Goal: Find specific page/section: Find specific page/section

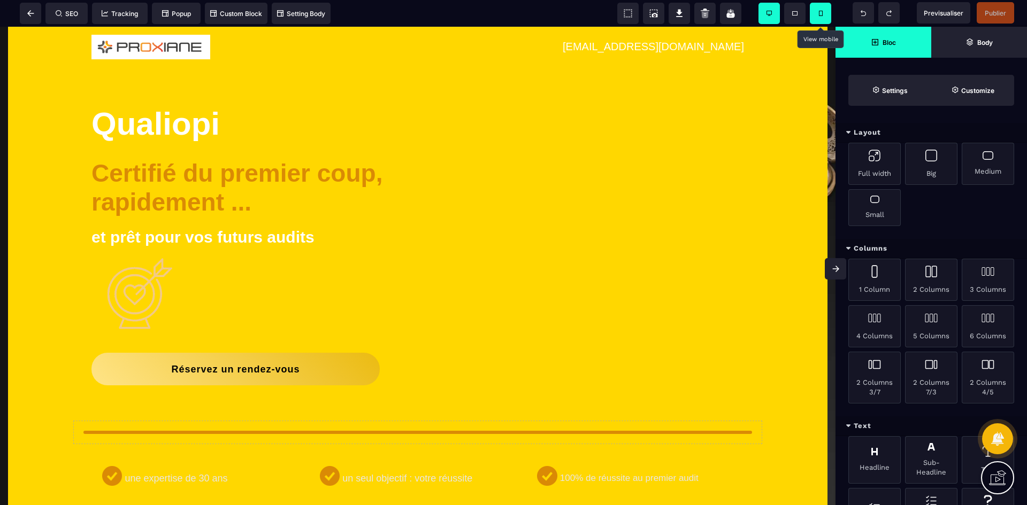
click at [820, 17] on span at bounding box center [820, 13] width 21 height 21
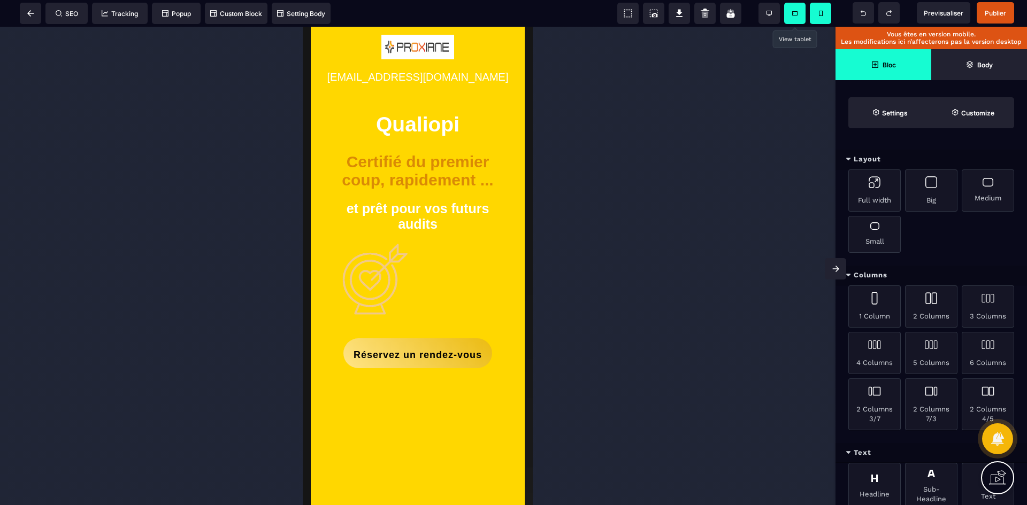
click at [795, 11] on span at bounding box center [794, 13] width 21 height 21
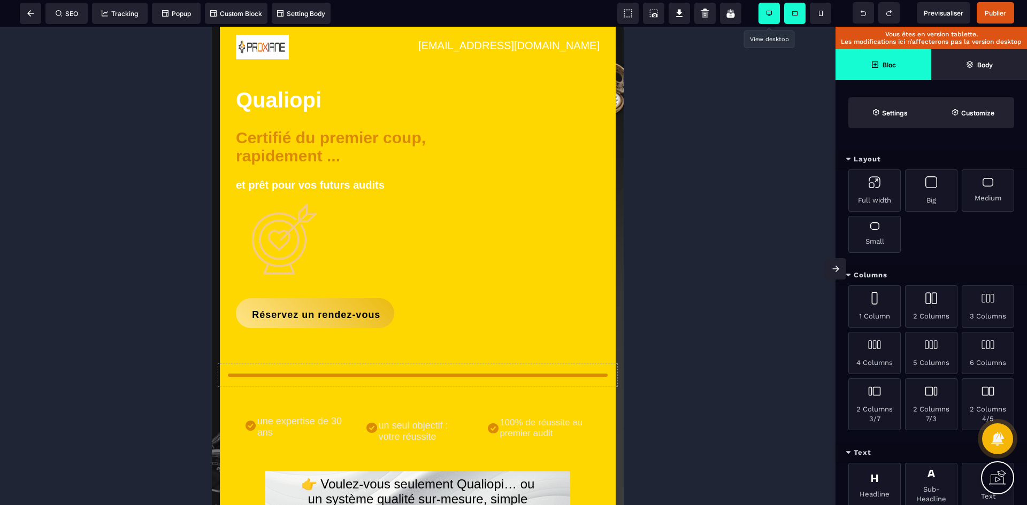
click at [769, 11] on icon at bounding box center [768, 13] width 5 height 5
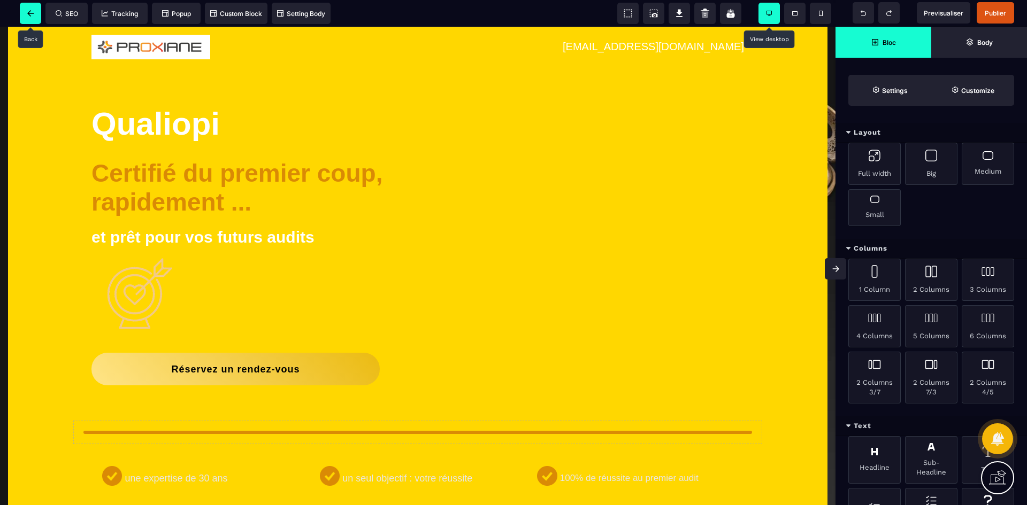
click at [30, 17] on span at bounding box center [30, 13] width 21 height 21
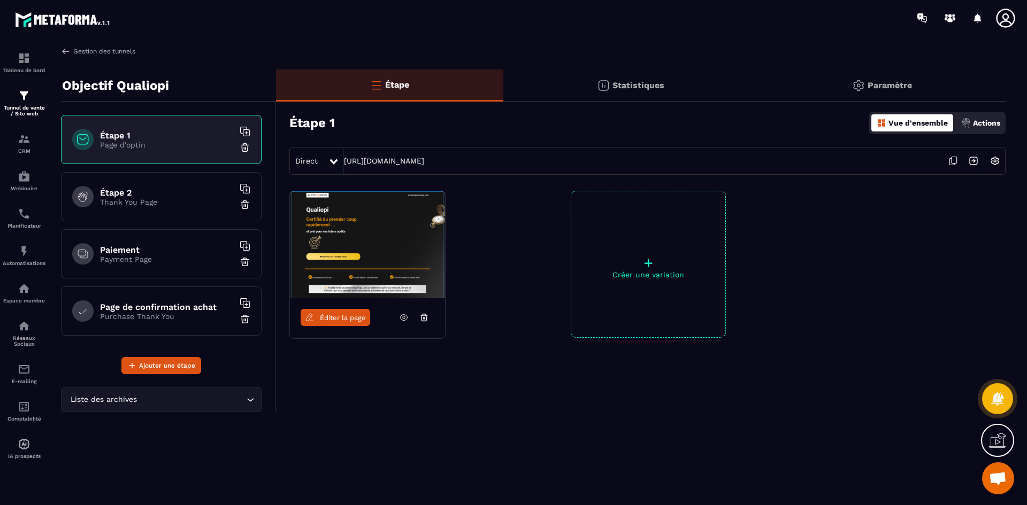
click at [87, 48] on link "Gestion des tunnels" at bounding box center [98, 52] width 74 height 10
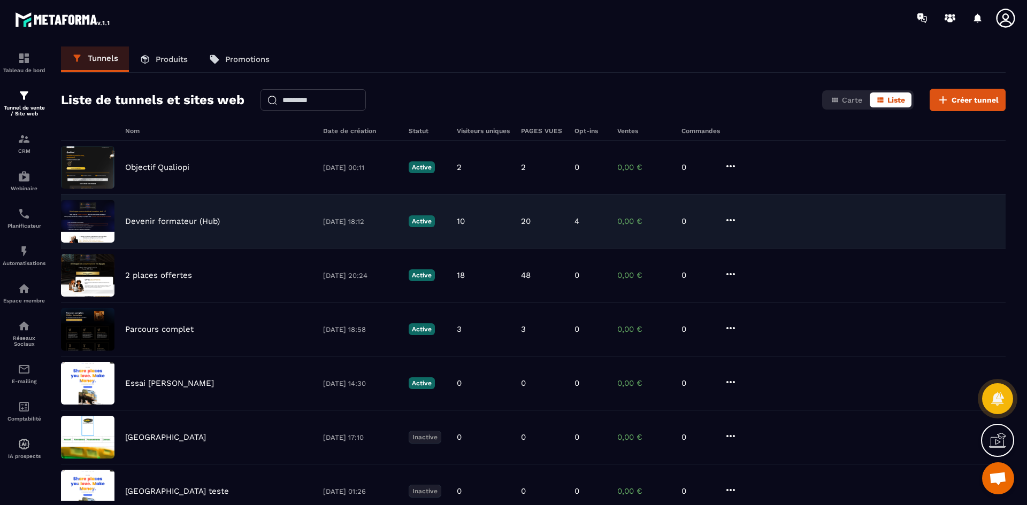
scroll to position [86, 0]
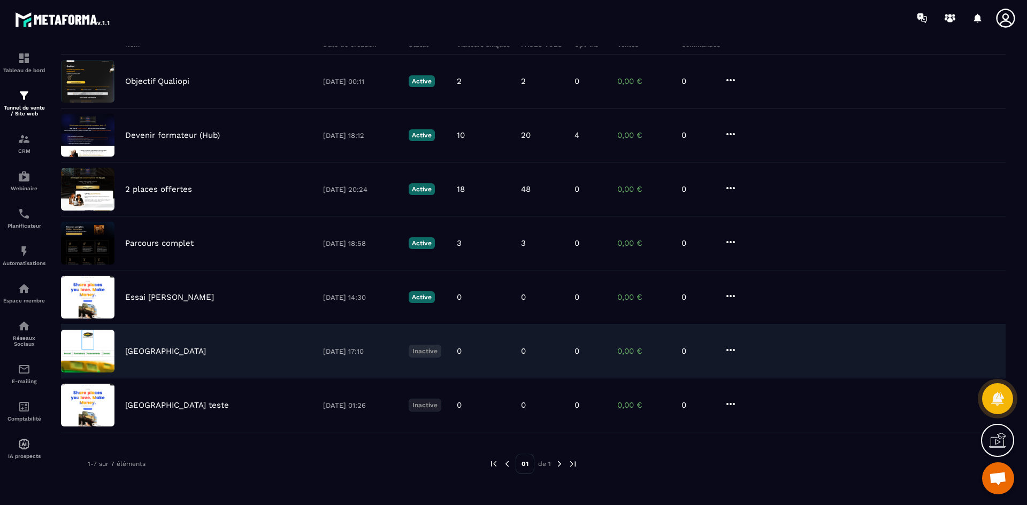
click at [169, 350] on p "Reggae Sound School" at bounding box center [165, 352] width 81 height 10
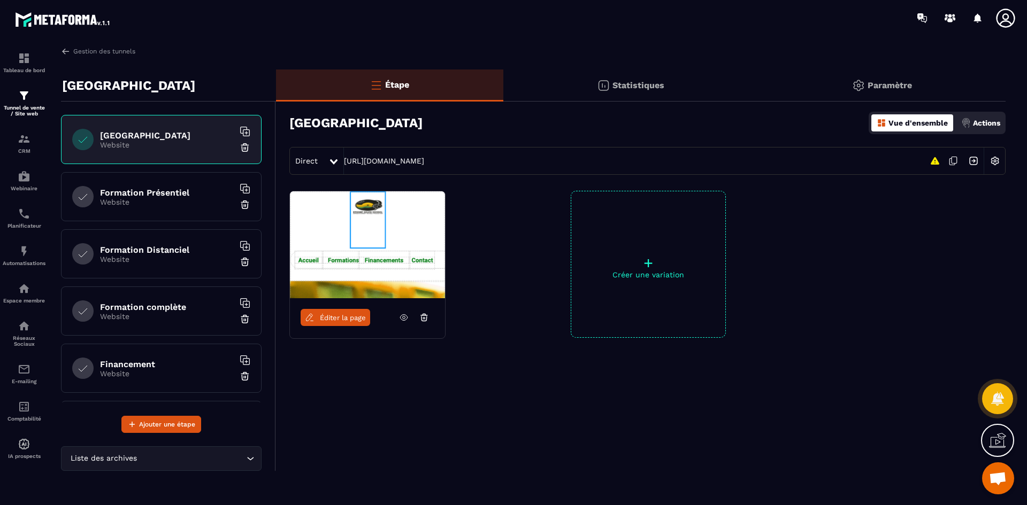
click at [339, 322] on link "Éditer la page" at bounding box center [336, 317] width 70 height 17
